Goal: Task Accomplishment & Management: Manage account settings

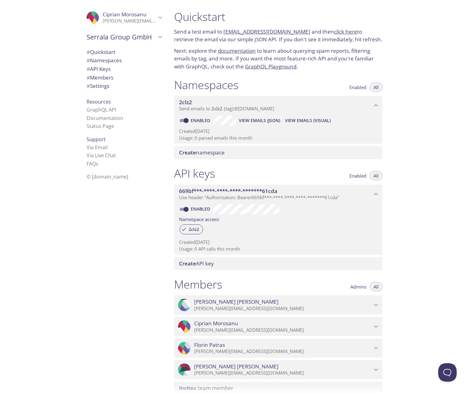
scroll to position [109, 0]
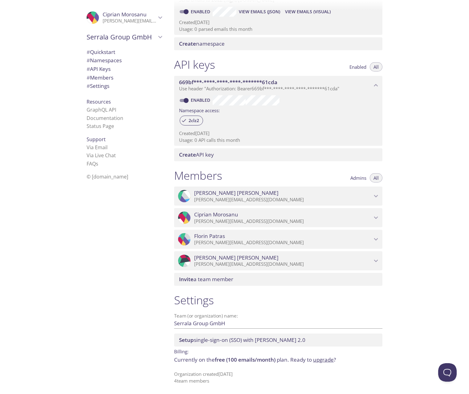
click at [361, 178] on span "Admins" at bounding box center [359, 178] width 16 height 0
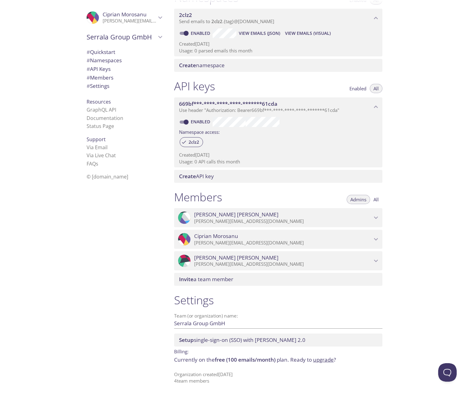
scroll to position [87, 0]
click at [213, 280] on span "Invite a team member" at bounding box center [206, 279] width 54 height 7
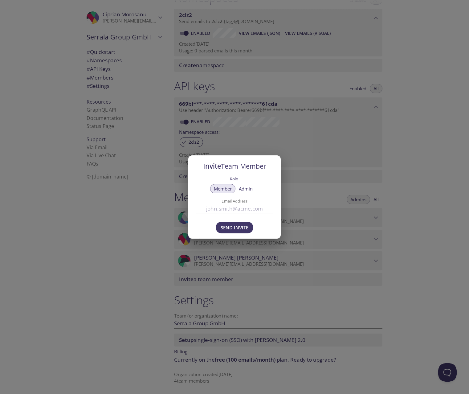
click at [236, 212] on input "Email Address" at bounding box center [235, 209] width 78 height 10
click at [249, 189] on span "Admin" at bounding box center [246, 189] width 14 height 0
click at [230, 208] on input "Email Address" at bounding box center [235, 209] width 78 height 10
paste input "[PERSON_NAME][EMAIL_ADDRESS][DOMAIN_NAME]"
type input "[PERSON_NAME][EMAIL_ADDRESS][DOMAIN_NAME]"
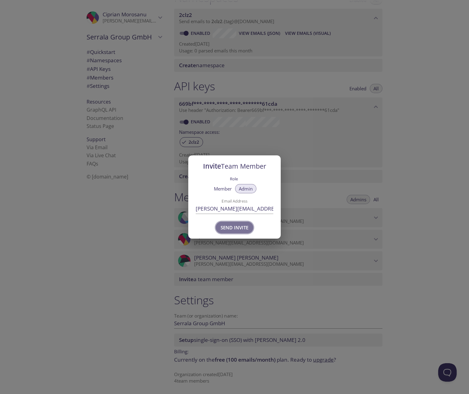
click at [236, 229] on span "Send Invite" at bounding box center [235, 228] width 28 height 8
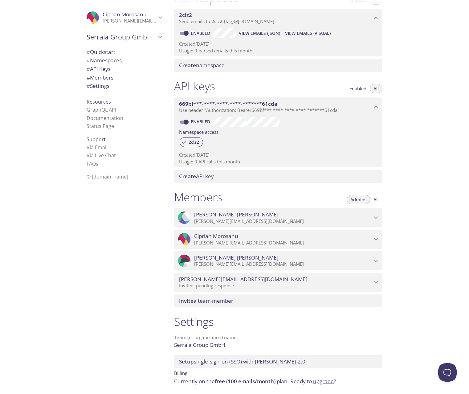
scroll to position [109, 0]
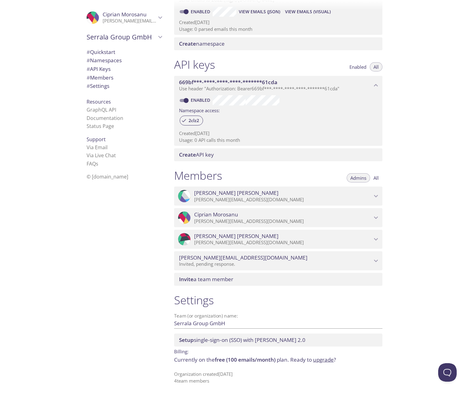
click at [86, 331] on div ".cls-1 { fill: #6d5ca8; } .cls-2 { fill: #3fc191; } .cls-3 { fill: #3b4752; } .…" at bounding box center [123, 197] width 93 height 394
click at [324, 360] on link "upgrade" at bounding box center [323, 359] width 21 height 7
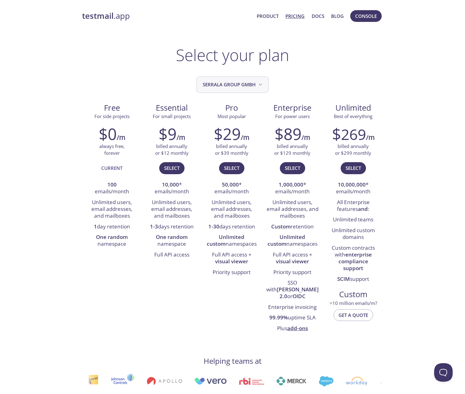
click at [241, 86] on span "Serrala Group GmbH" at bounding box center [233, 84] width 61 height 8
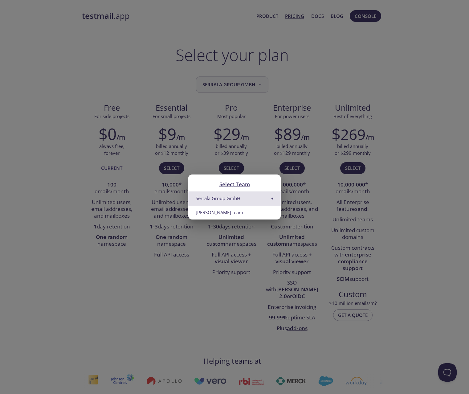
click at [241, 86] on div "Select Team Serrala Group GmbH Ciprian's team" at bounding box center [234, 197] width 469 height 394
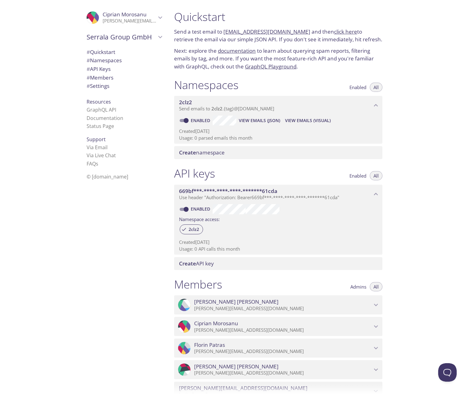
click at [357, 287] on span "Admins" at bounding box center [359, 287] width 16 height 0
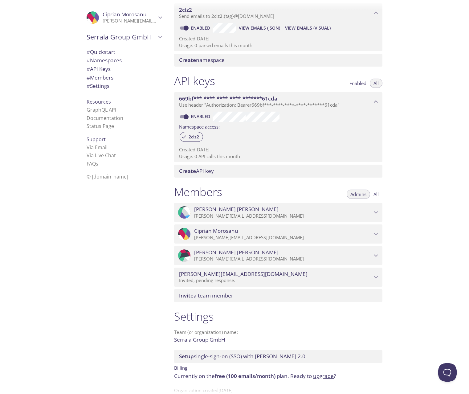
click at [325, 376] on link "upgrade" at bounding box center [323, 376] width 21 height 7
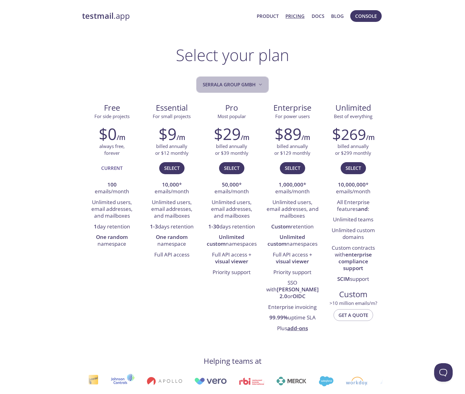
click at [233, 87] on span "Serrala Group GmbH" at bounding box center [233, 84] width 61 height 8
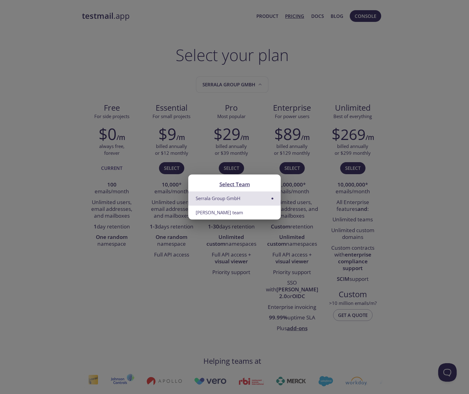
click at [130, 57] on div "Select Team Serrala Group GmbH Ciprian's team" at bounding box center [234, 197] width 469 height 394
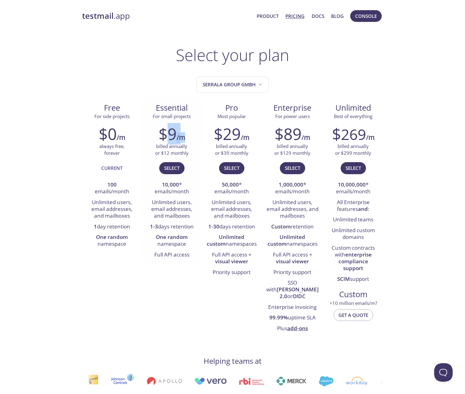
drag, startPoint x: 169, startPoint y: 131, endPoint x: 185, endPoint y: 131, distance: 16.7
click at [185, 131] on div "$9 /m" at bounding box center [172, 134] width 51 height 19
click at [159, 133] on h2 "$9" at bounding box center [168, 134] width 18 height 19
drag, startPoint x: 163, startPoint y: 153, endPoint x: 189, endPoint y: 152, distance: 26.5
click at [189, 152] on div "billed annually or $12 monthly" at bounding box center [172, 149] width 51 height 13
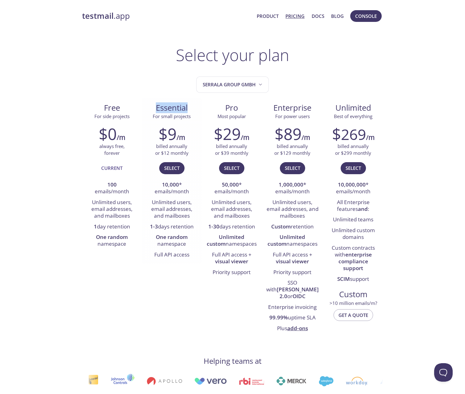
drag, startPoint x: 158, startPoint y: 107, endPoint x: 195, endPoint y: 106, distance: 37.3
click at [195, 106] on span "Essential" at bounding box center [172, 108] width 50 height 10
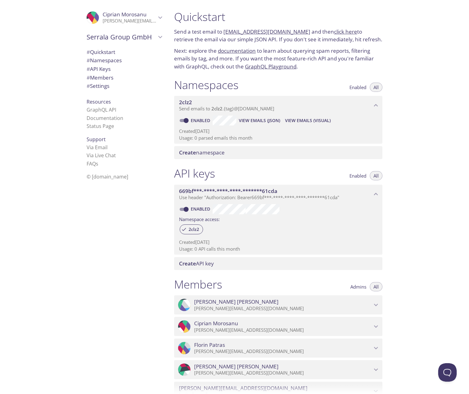
scroll to position [130, 0]
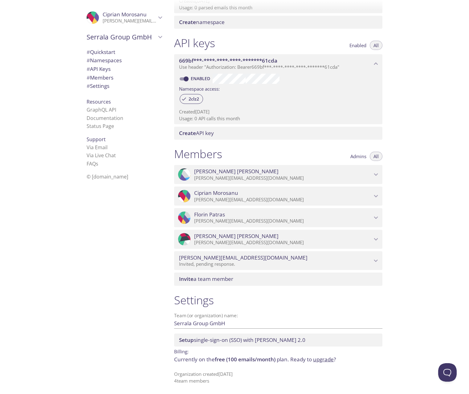
click at [327, 359] on link "upgrade" at bounding box center [323, 359] width 21 height 7
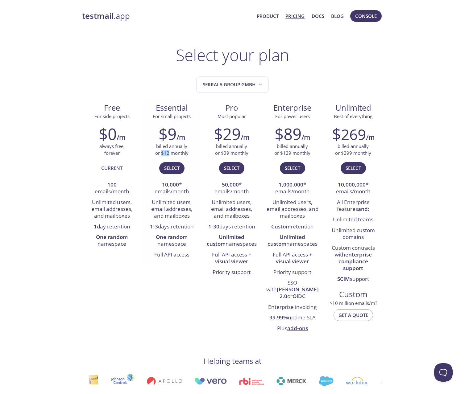
drag, startPoint x: 162, startPoint y: 152, endPoint x: 169, endPoint y: 152, distance: 7.1
click at [169, 152] on p "billed annually or $12 monthly" at bounding box center [171, 149] width 33 height 13
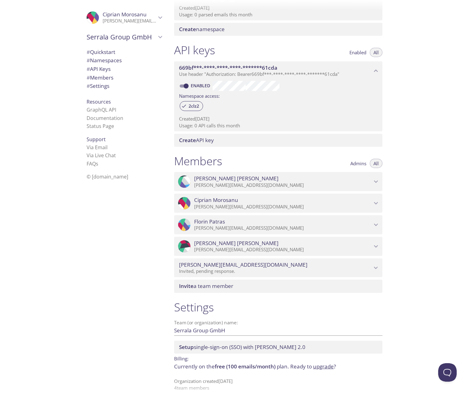
scroll to position [130, 0]
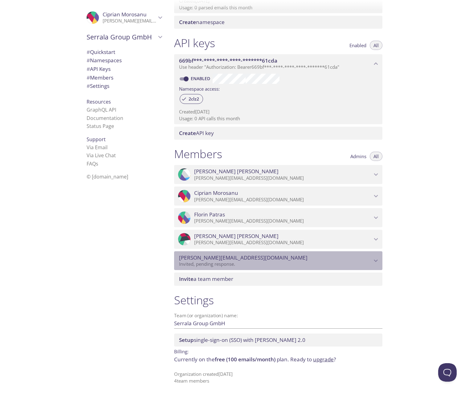
click at [375, 262] on icon "s.deshmukh@serrala.com" at bounding box center [376, 261] width 8 height 8
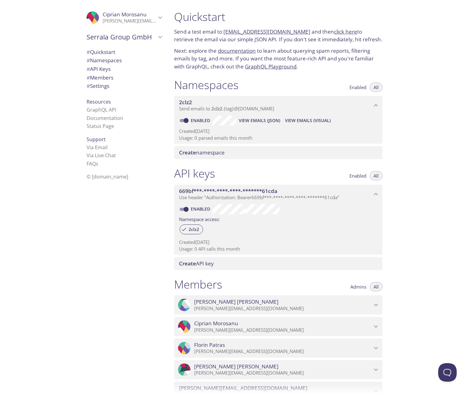
drag, startPoint x: 434, startPoint y: 255, endPoint x: 412, endPoint y: 128, distance: 128.4
click at [412, 128] on div "Quickstart Send a test email to [EMAIL_ADDRESS][DOMAIN_NAME] and then click her…" at bounding box center [319, 197] width 300 height 394
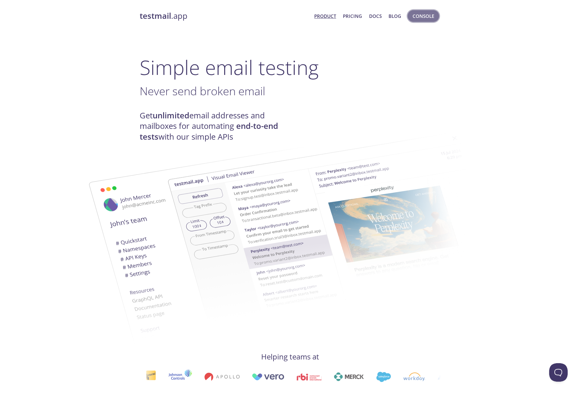
click at [423, 15] on span "Console" at bounding box center [424, 16] width 22 height 8
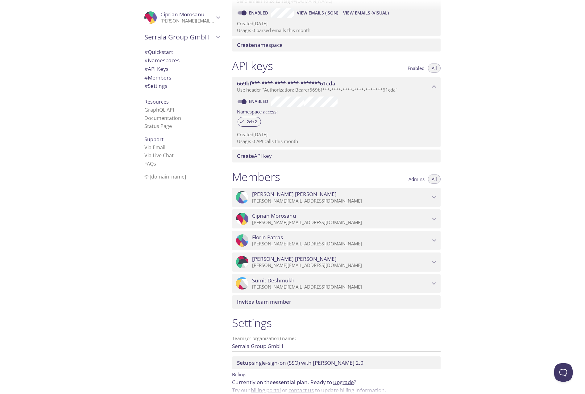
scroll to position [138, 0]
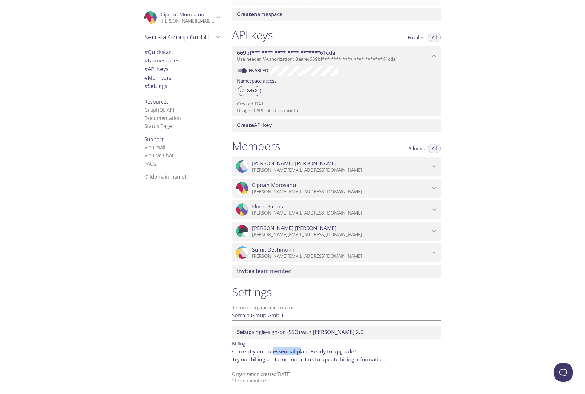
drag, startPoint x: 273, startPoint y: 351, endPoint x: 303, endPoint y: 351, distance: 29.9
click at [303, 351] on p "Currently on the essential plan. Ready to upgrade ? Try our billing portal or c…" at bounding box center [336, 356] width 208 height 16
